Goal: Entertainment & Leisure: Consume media (video, audio)

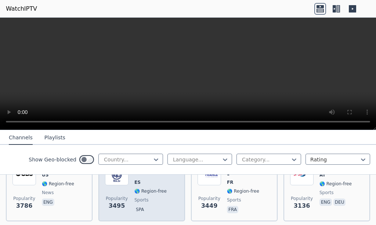
scroll to position [257, 0]
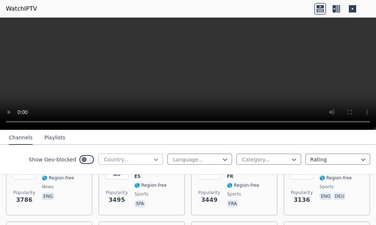
click at [152, 162] on icon at bounding box center [155, 159] width 7 height 7
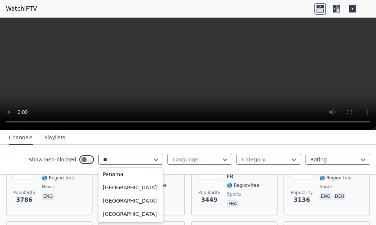
scroll to position [66, 0]
type input "***"
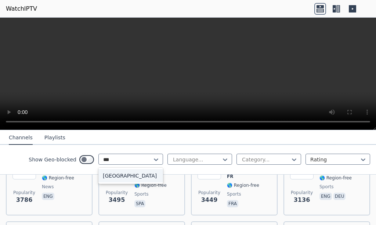
scroll to position [0, 0]
click at [122, 173] on div "[GEOGRAPHIC_DATA]" at bounding box center [130, 175] width 65 height 13
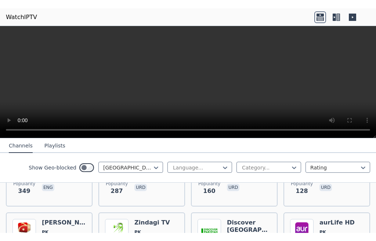
scroll to position [110, 0]
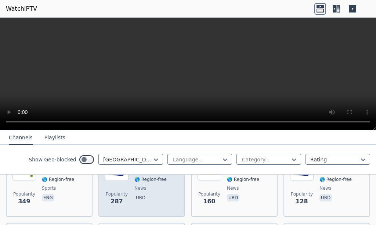
click at [135, 185] on span "news" at bounding box center [140, 188] width 12 height 6
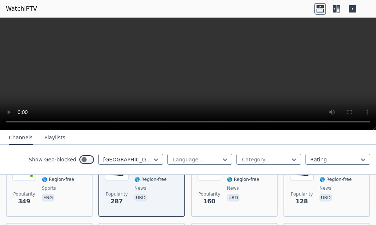
click at [336, 72] on video at bounding box center [188, 74] width 376 height 112
click at [223, 77] on video at bounding box center [188, 74] width 376 height 112
click at [298, 80] on video at bounding box center [188, 74] width 376 height 112
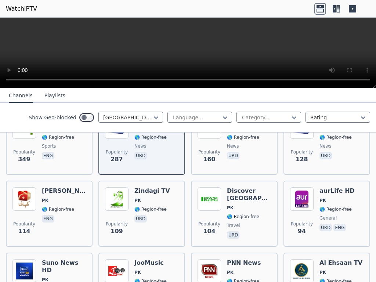
click at [359, 41] on video at bounding box center [188, 53] width 376 height 70
